Goal: Contribute content

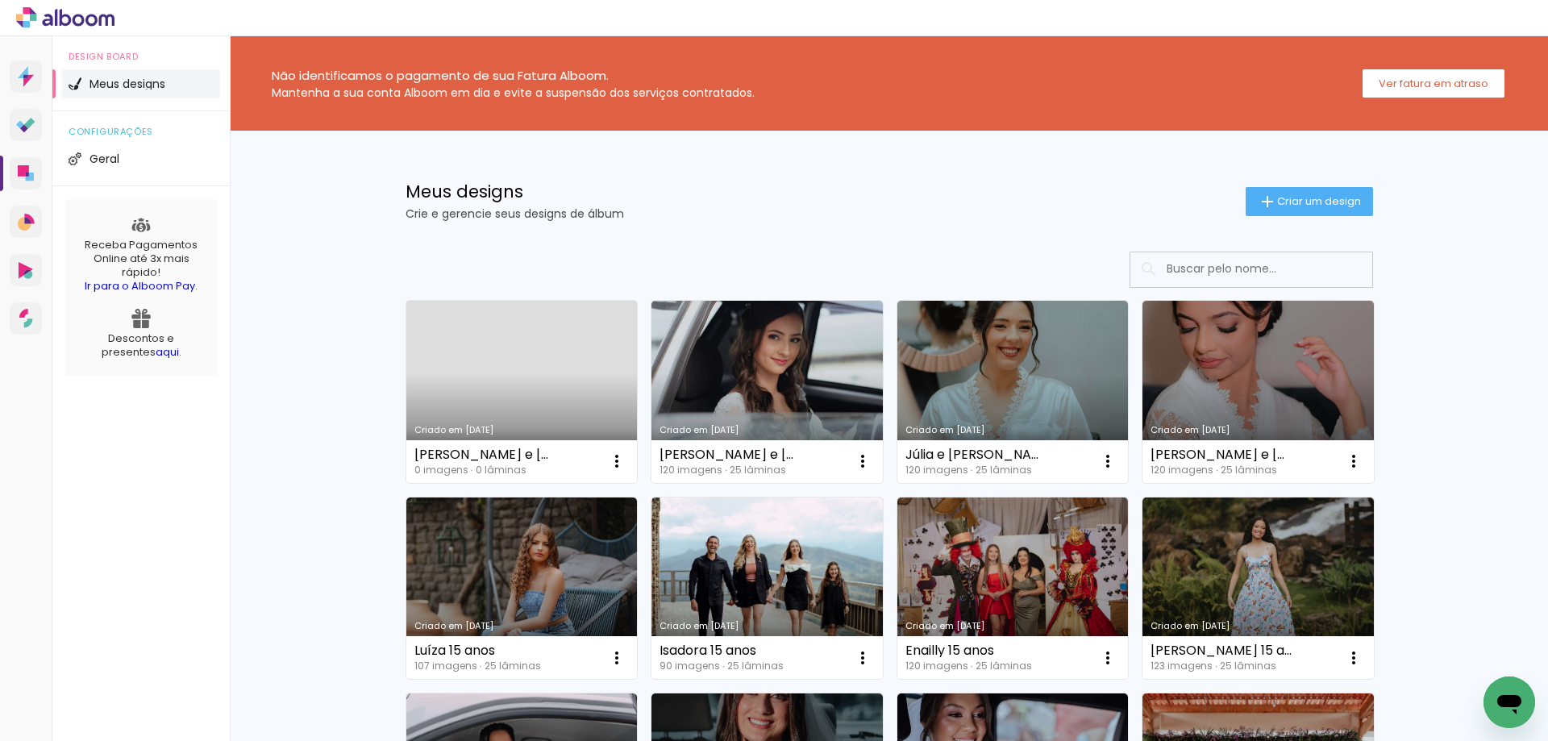
click at [557, 391] on link "Criado em [DATE]" at bounding box center [521, 392] width 231 height 182
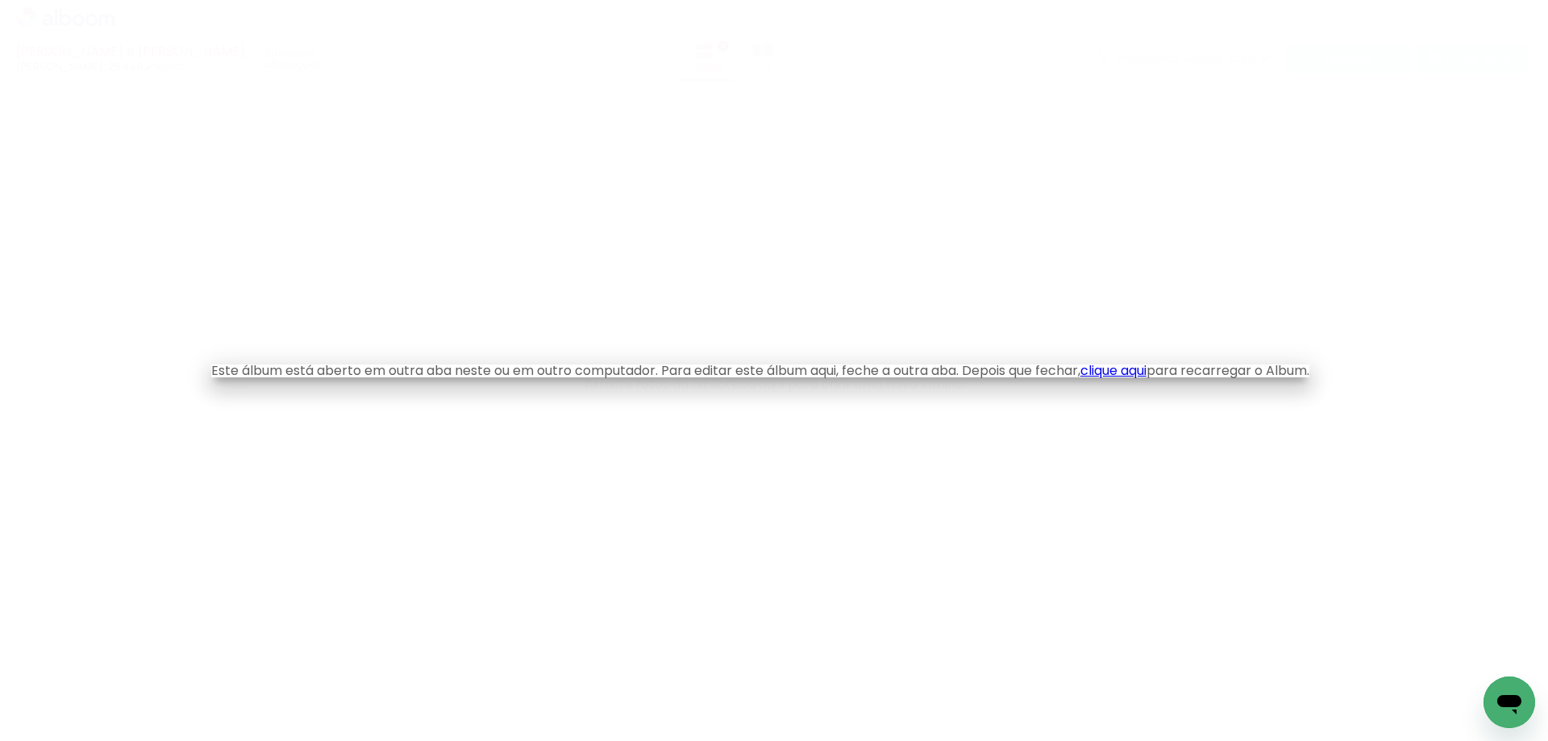
click at [1124, 369] on link "clique aqui" at bounding box center [1113, 370] width 66 height 19
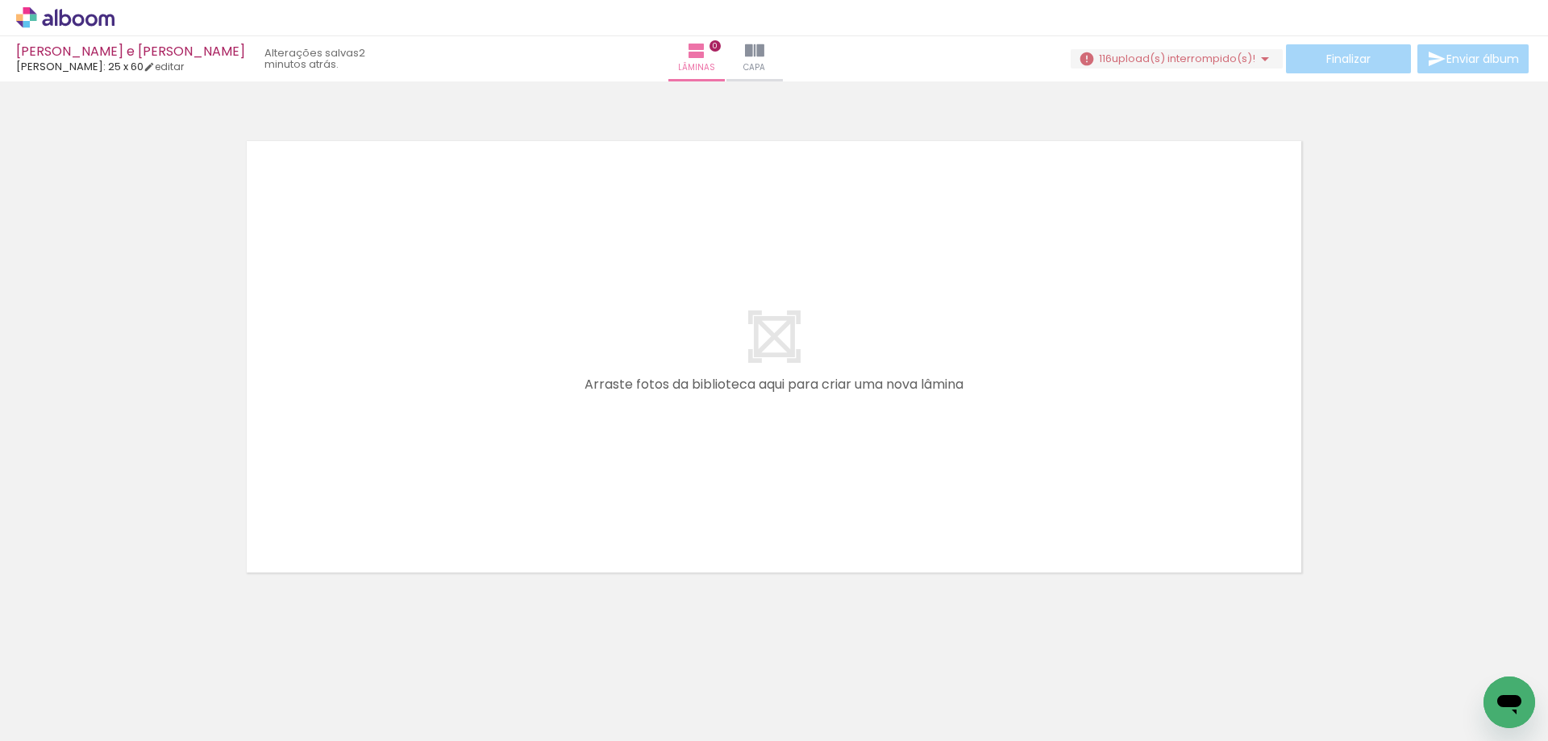
click at [1234, 56] on span "upload(s) interrompido(s)!" at bounding box center [1184, 58] width 144 height 15
click at [77, 21] on icon at bounding box center [65, 17] width 98 height 21
